Goal: Use online tool/utility: Utilize a website feature to perform a specific function

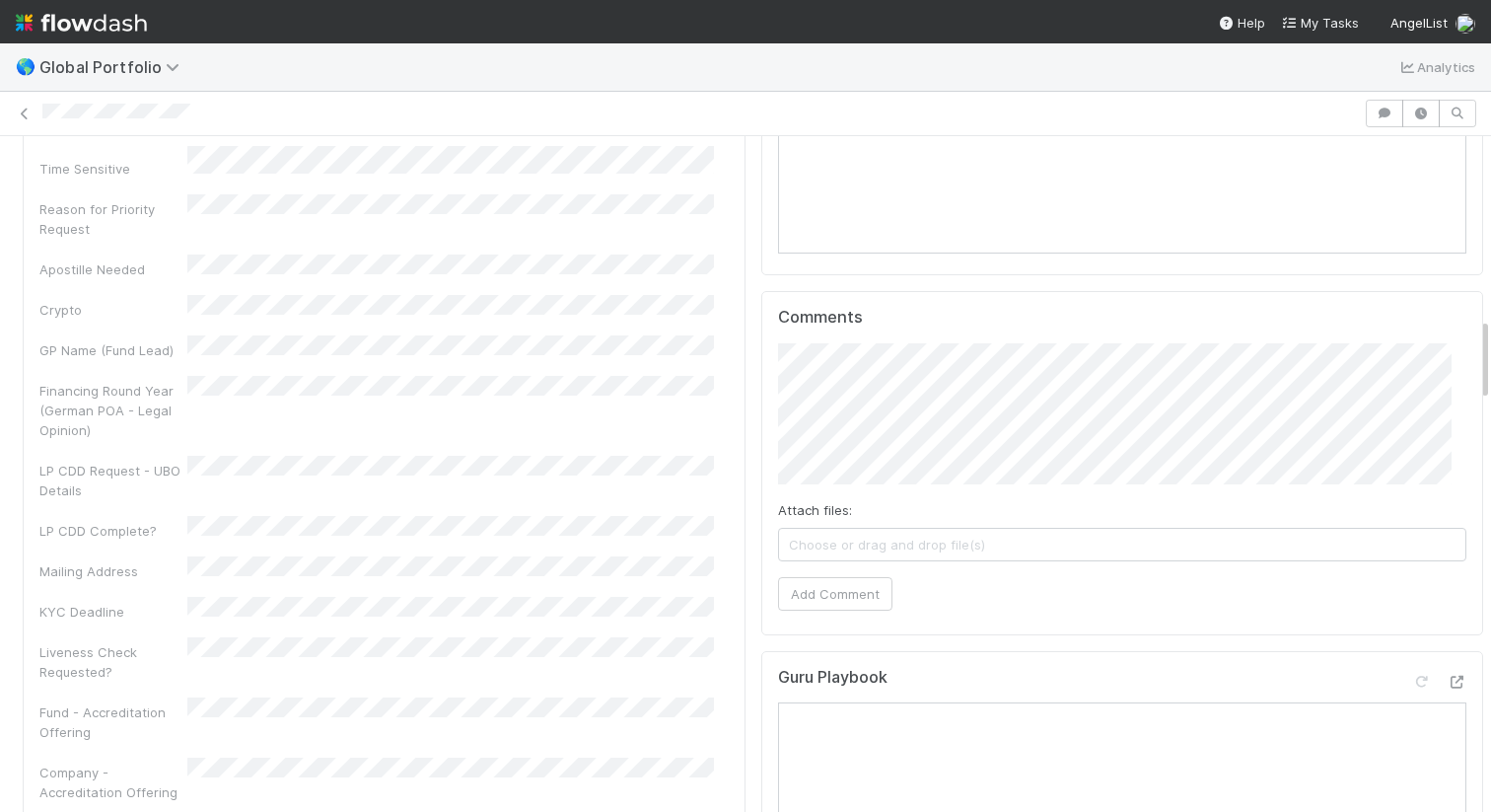
scroll to position [1456, 0]
click at [778, 580] on button "Add Comment" at bounding box center [835, 592] width 114 height 34
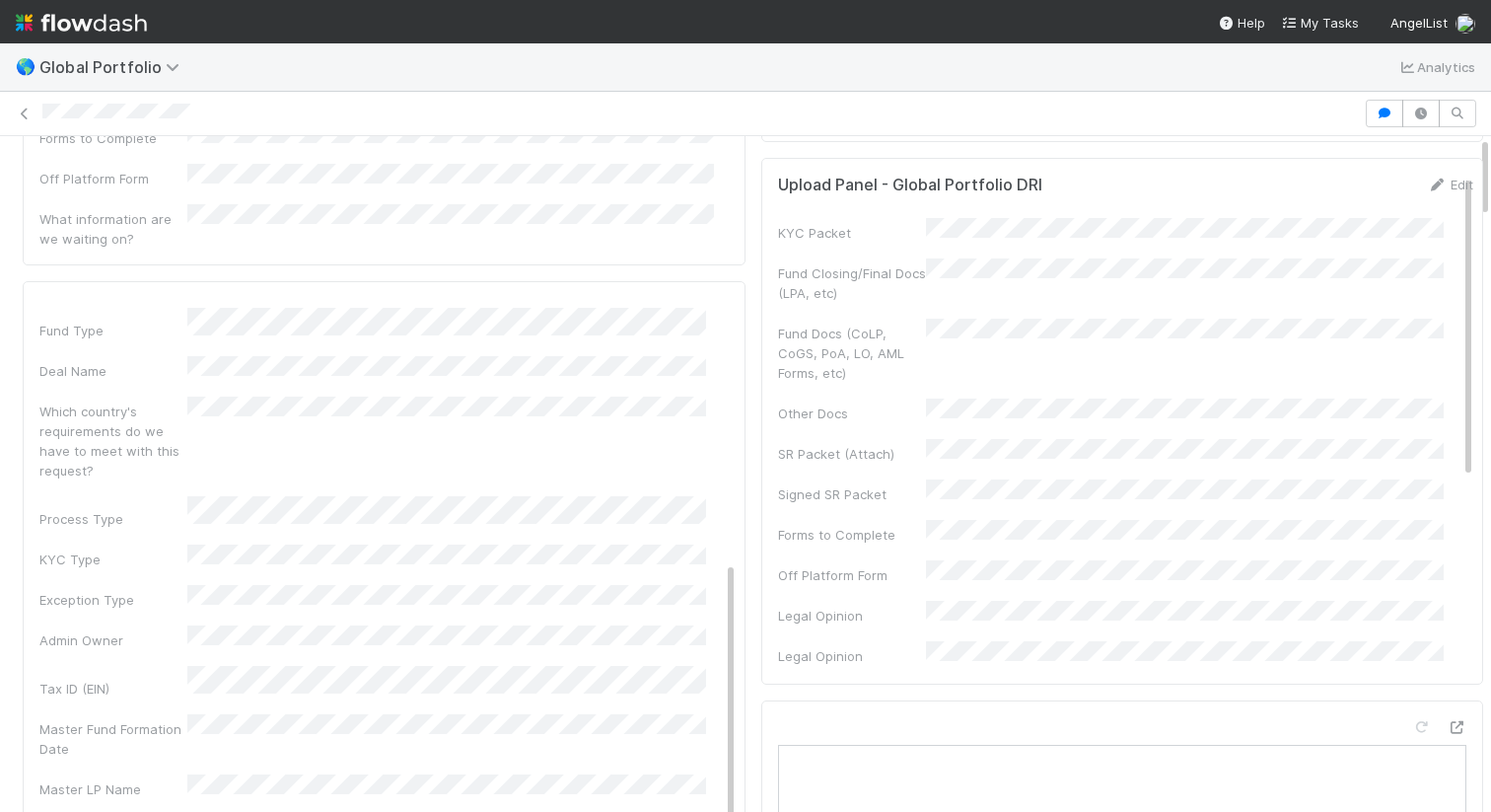
scroll to position [0, 0]
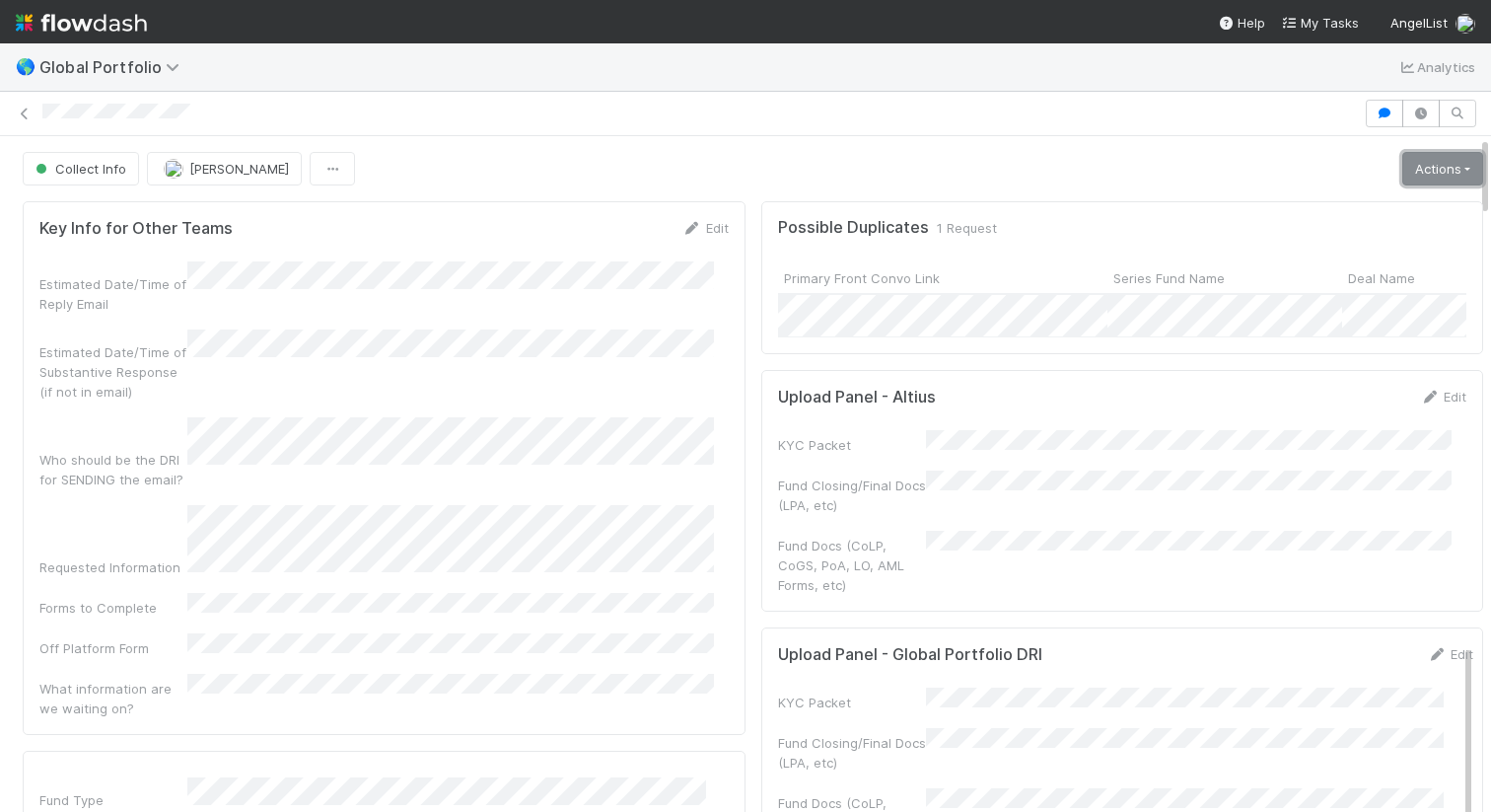
click at [1403, 162] on link "Actions" at bounding box center [1442, 169] width 80 height 34
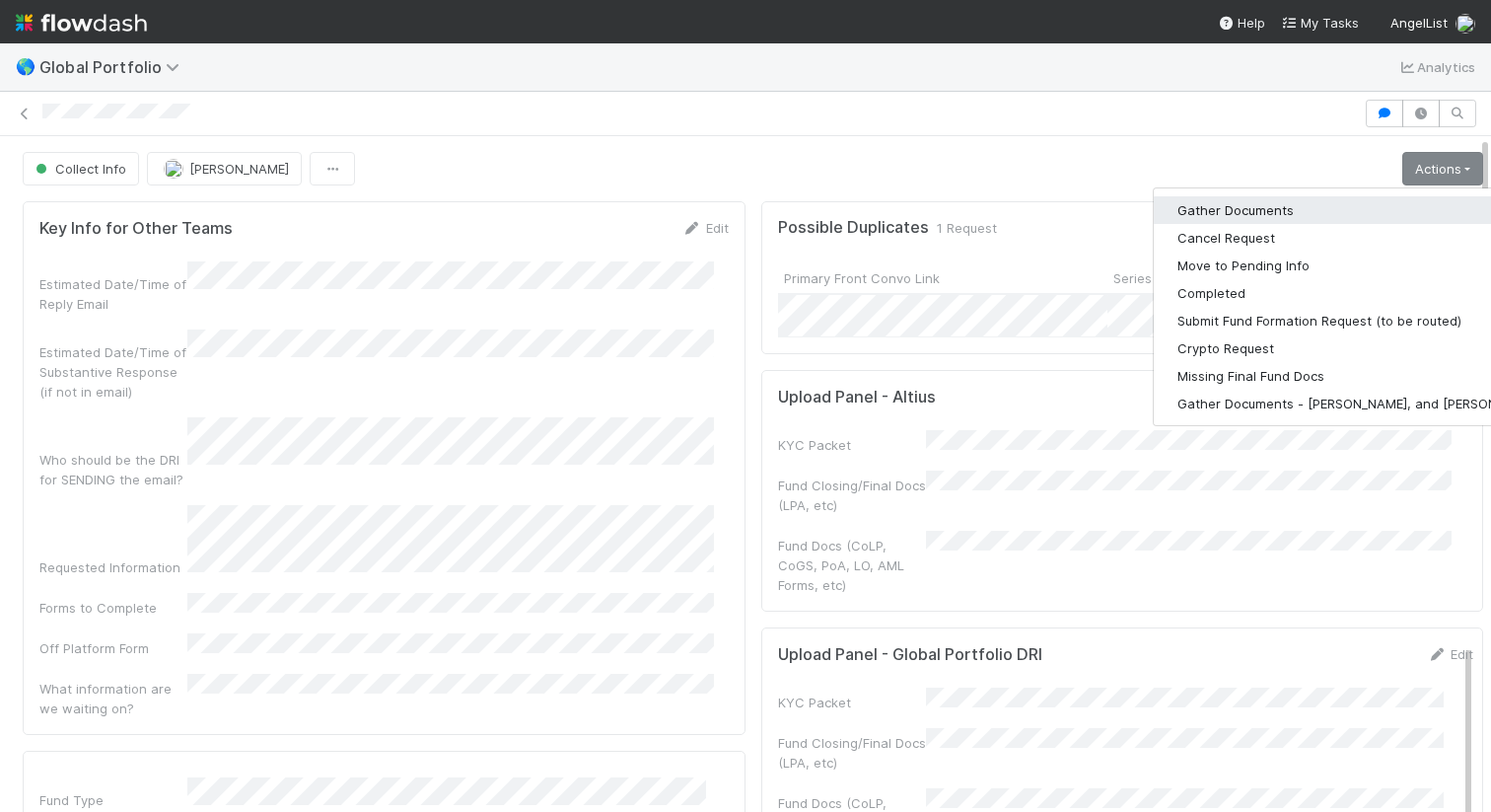
click at [1294, 217] on button "Gather Documents" at bounding box center [1359, 210] width 412 height 28
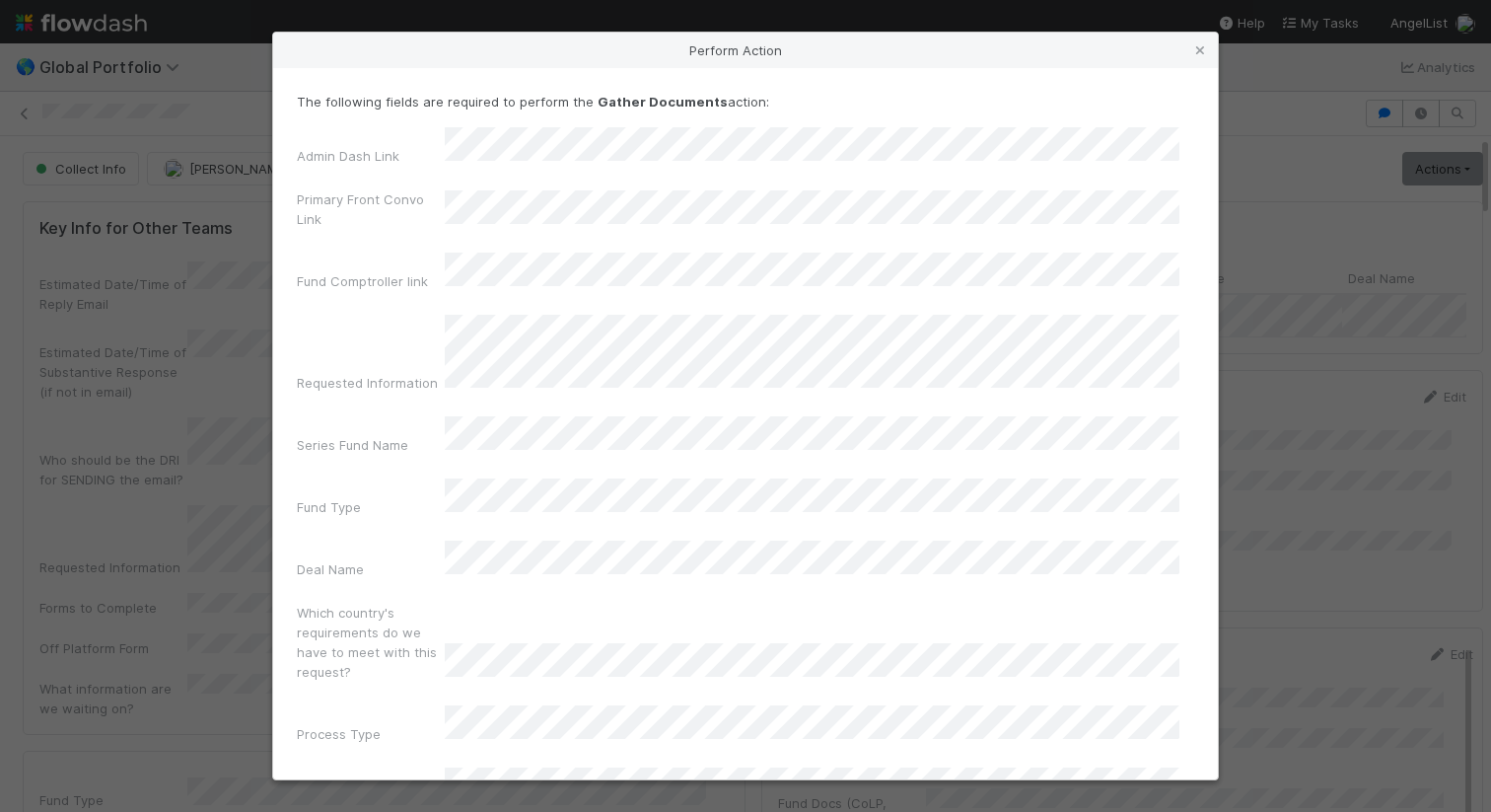
scroll to position [120, 0]
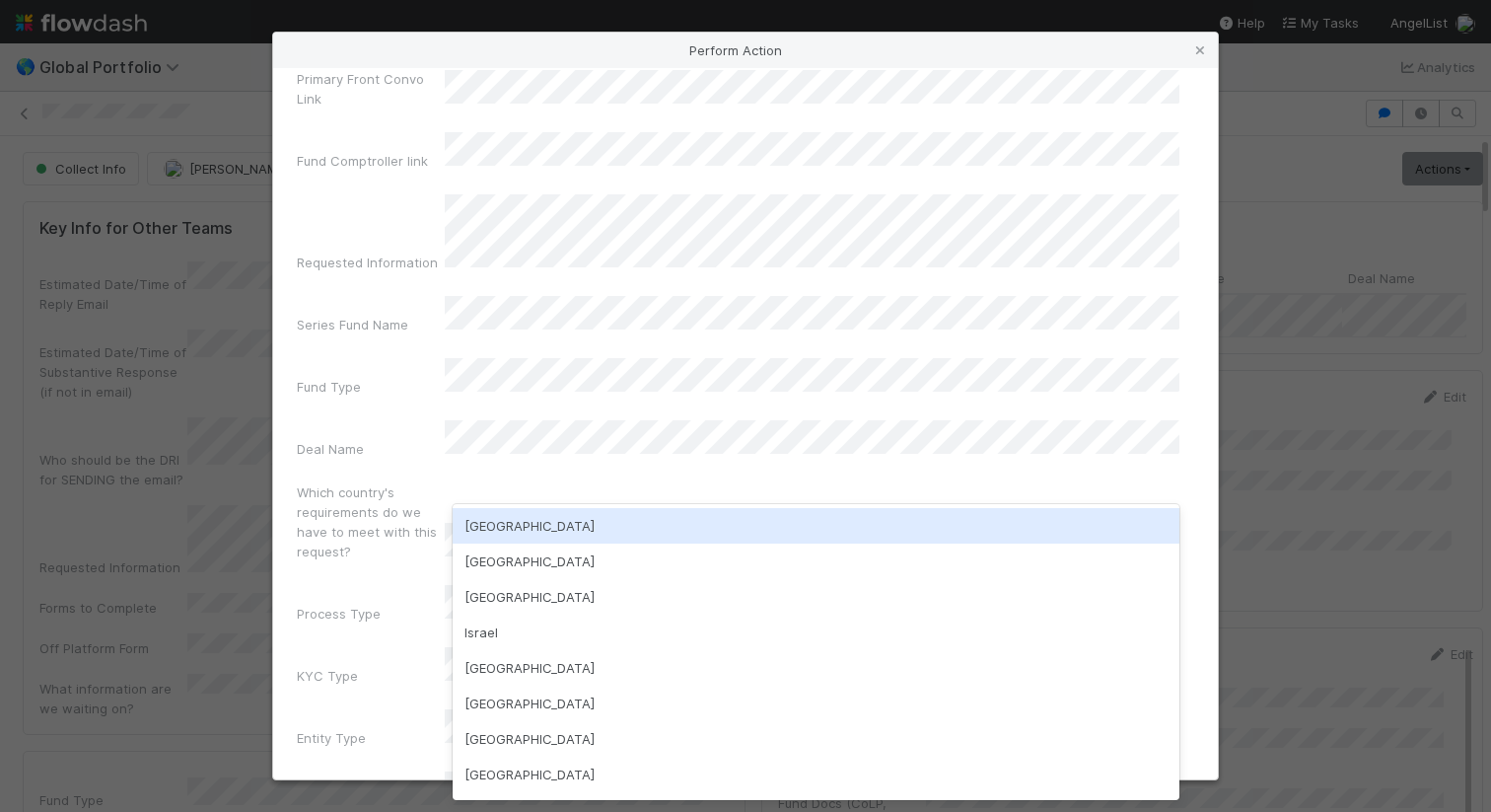
click at [586, 523] on div "USA" at bounding box center [816, 526] width 727 height 36
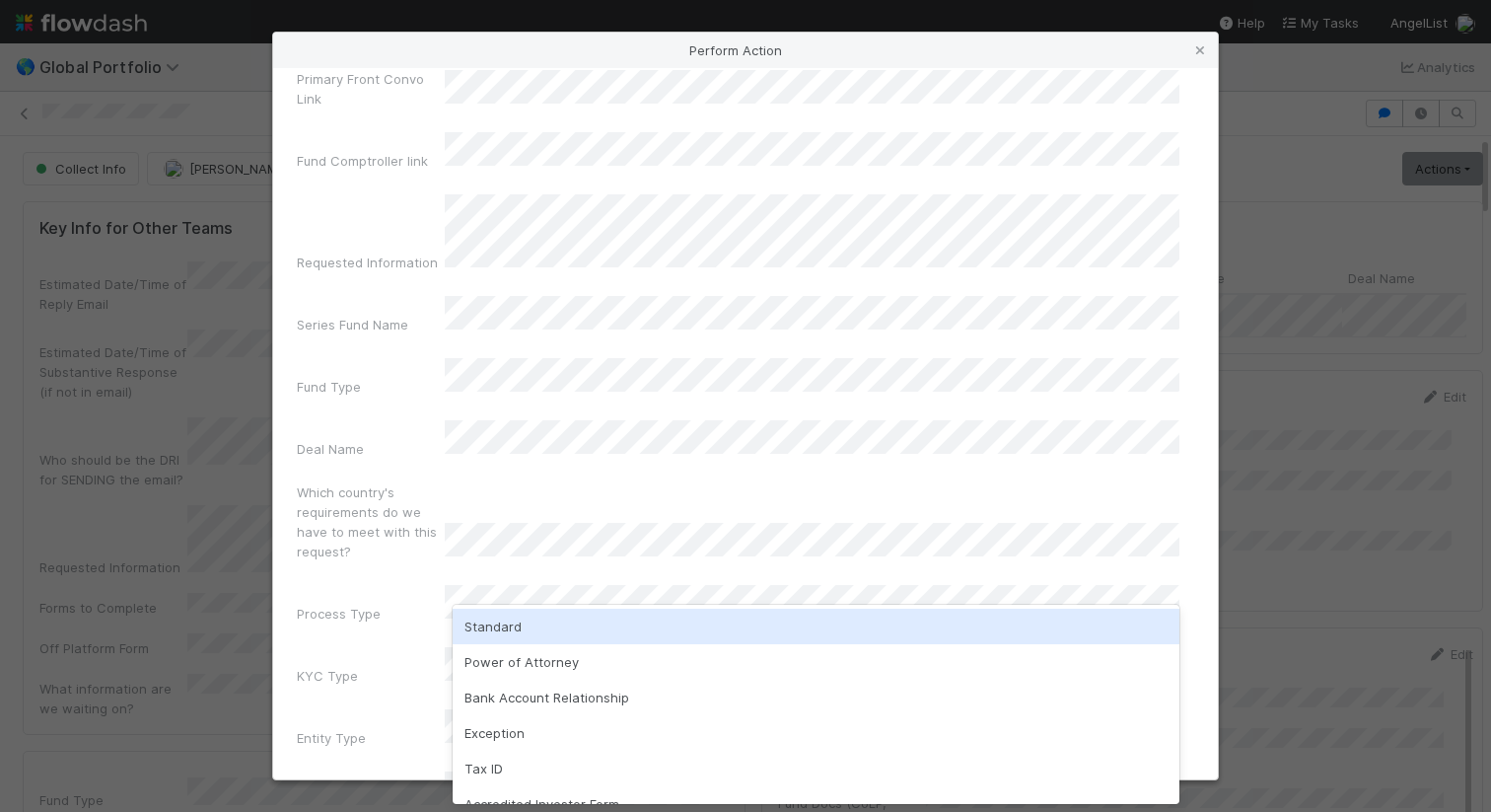
click at [588, 616] on div "Standard" at bounding box center [816, 626] width 727 height 36
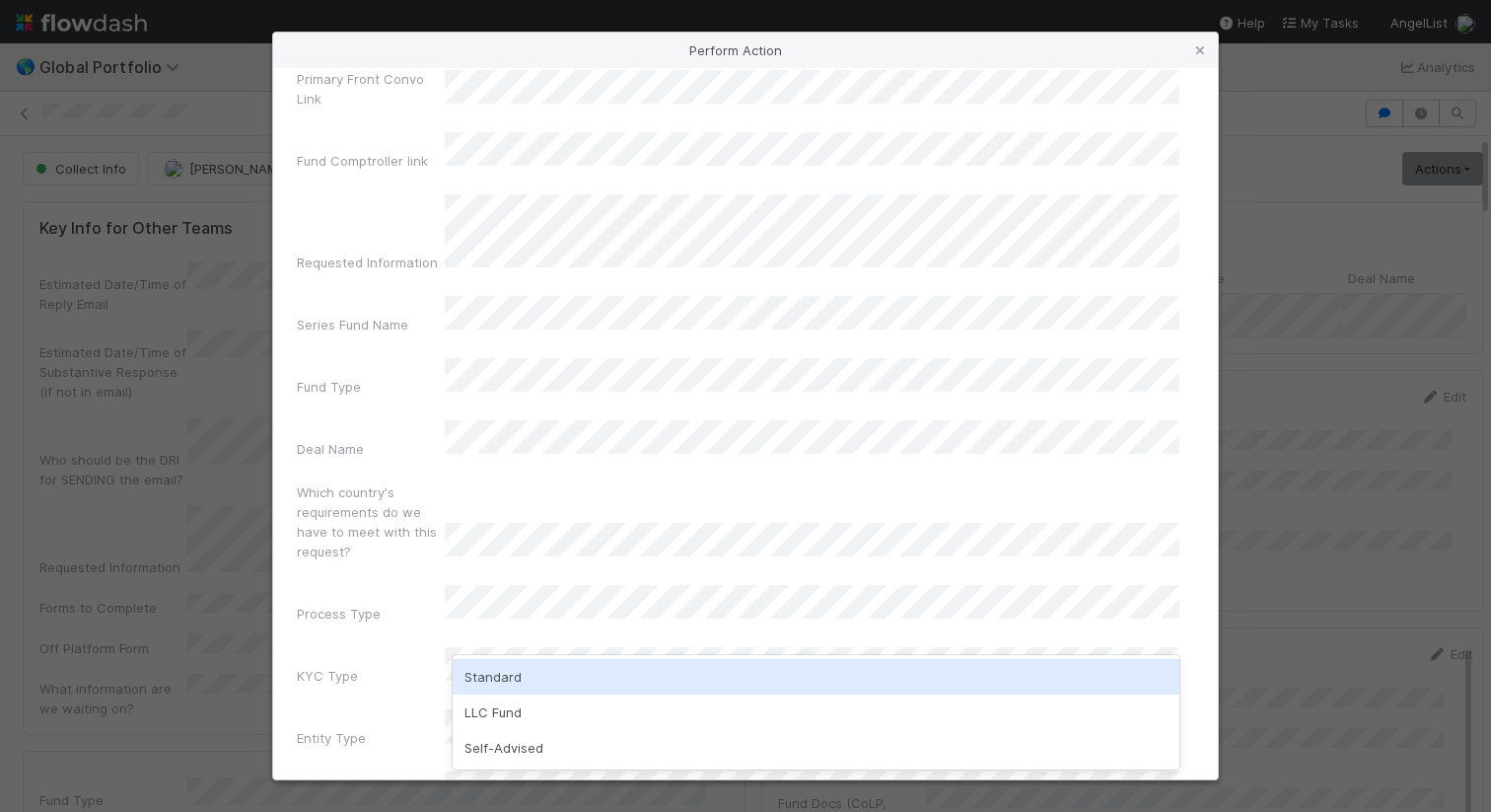
click at [595, 669] on div "Standard" at bounding box center [816, 677] width 727 height 36
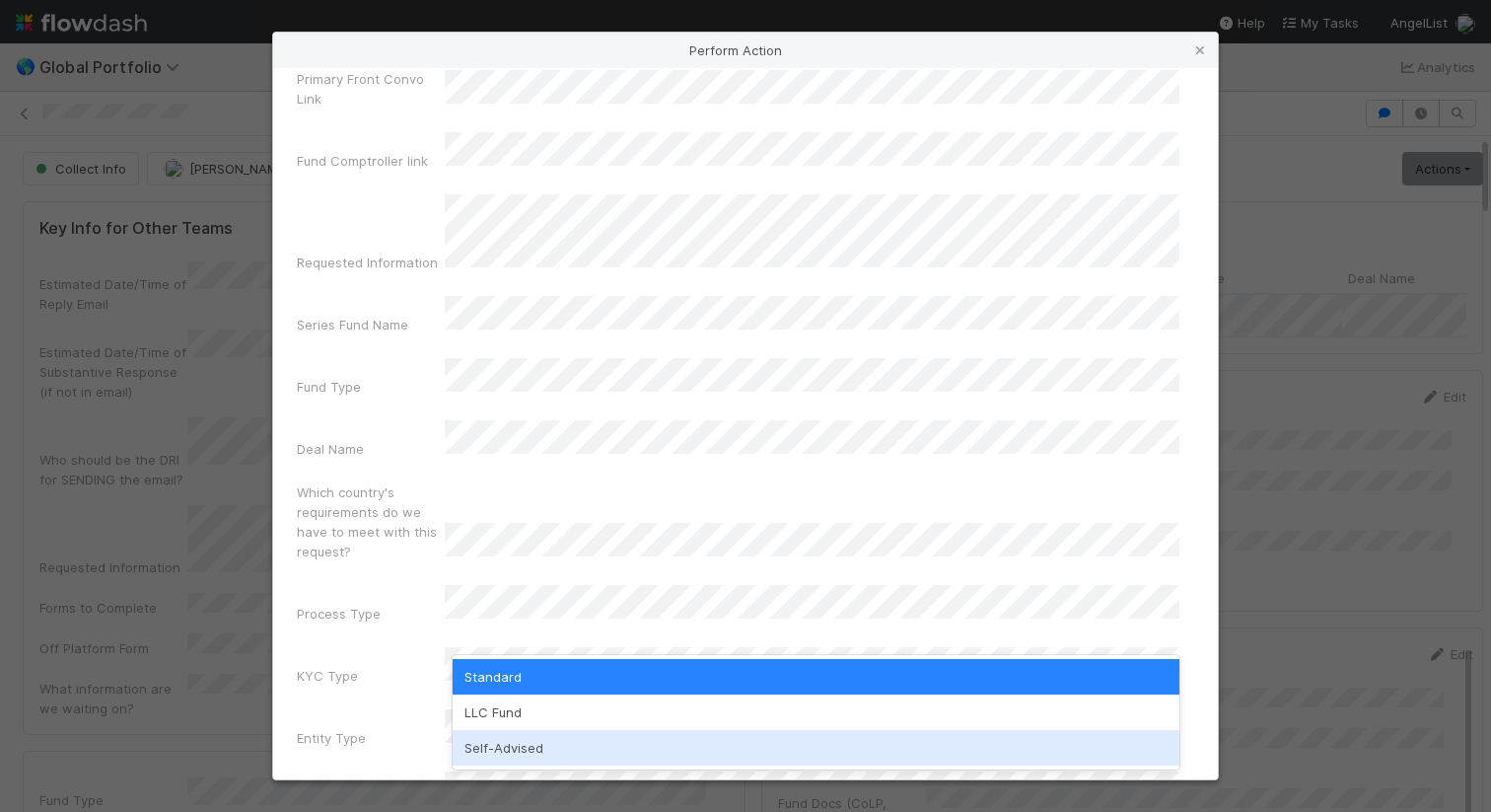
click at [598, 746] on div "Self-Advised" at bounding box center [816, 747] width 727 height 36
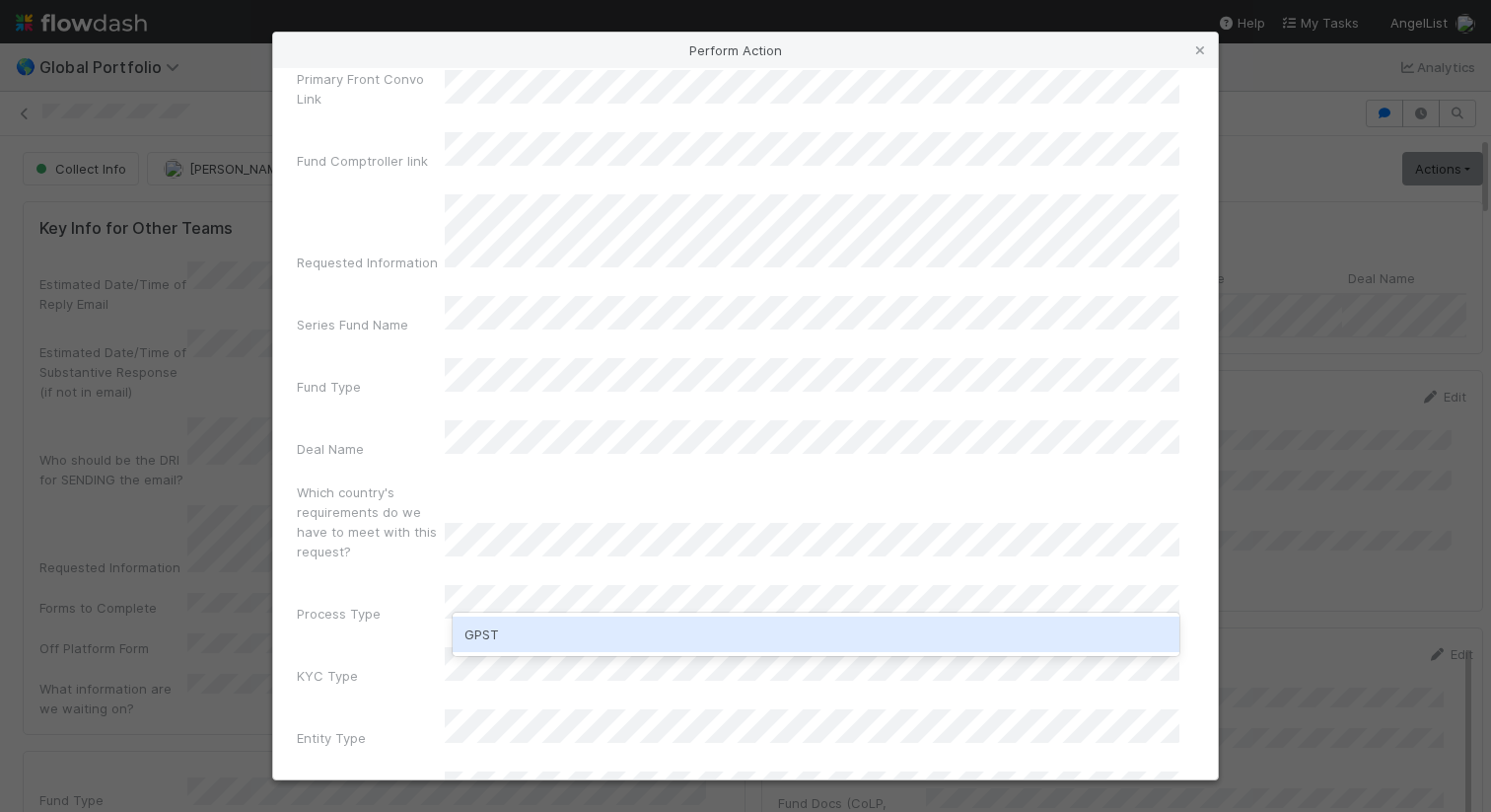
click at [637, 630] on div "GPST" at bounding box center [816, 634] width 727 height 36
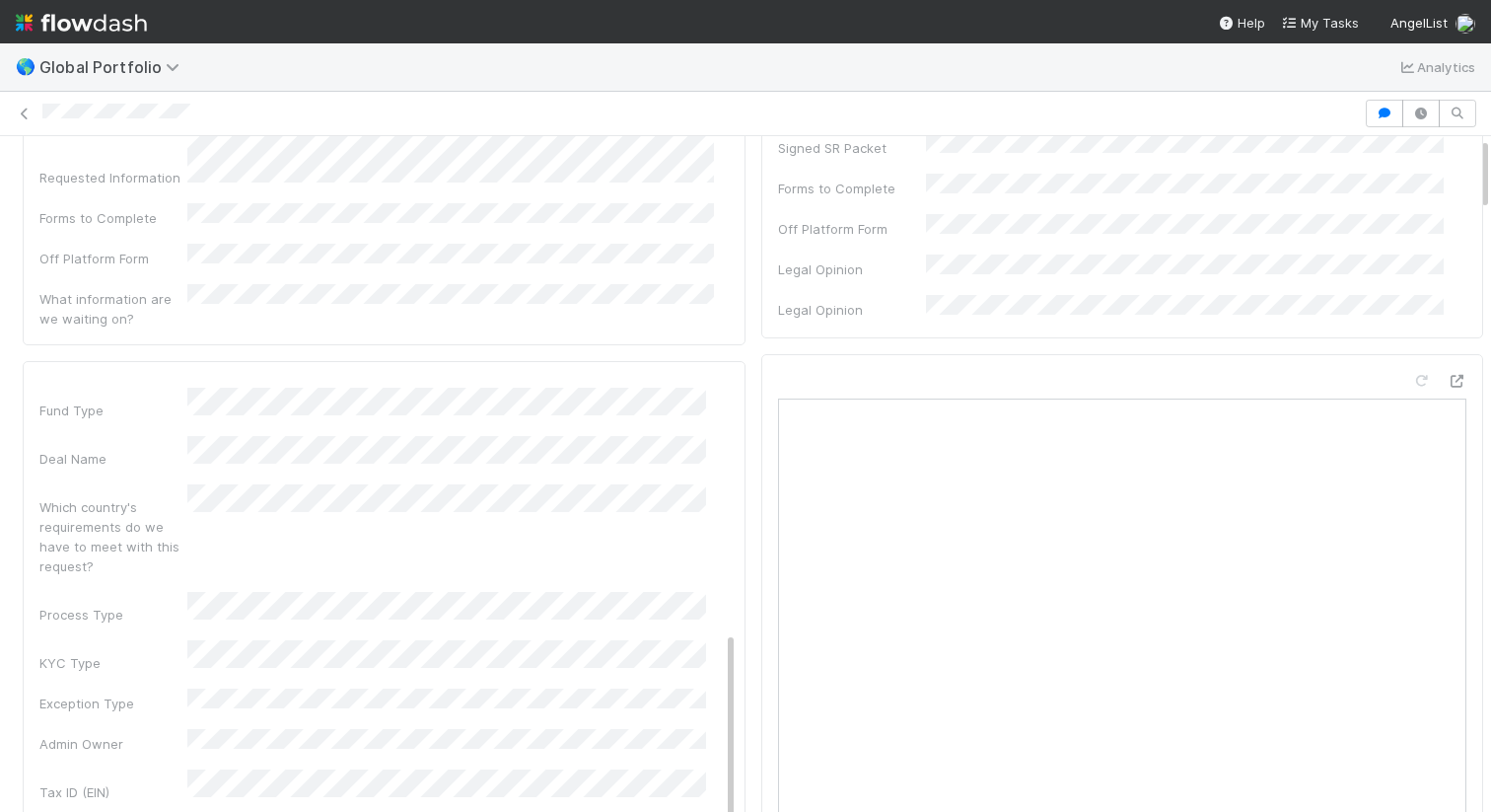
scroll to position [0, 0]
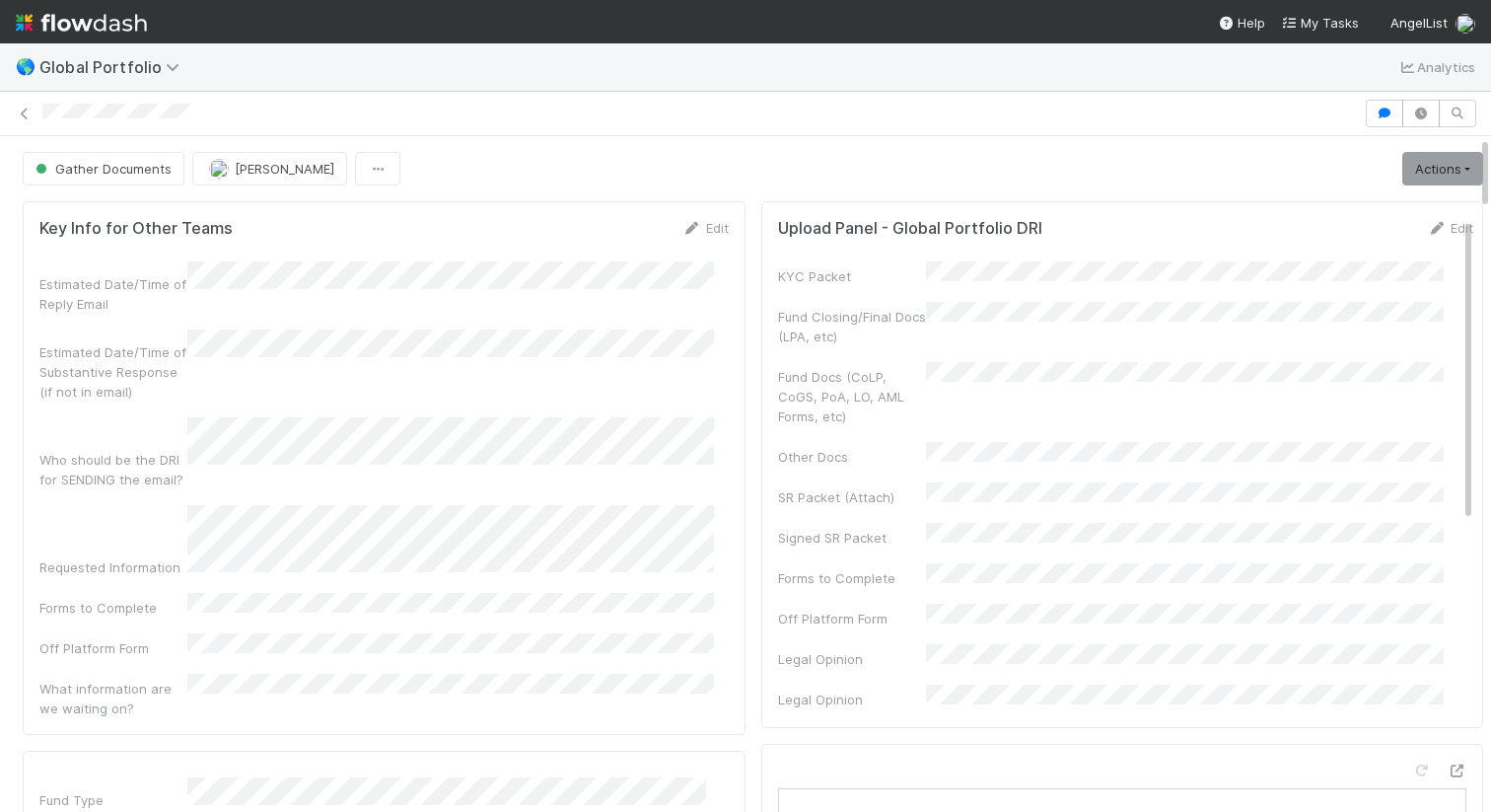
click at [232, 110] on div at bounding box center [700, 113] width 1315 height 21
